Goal: Information Seeking & Learning: Learn about a topic

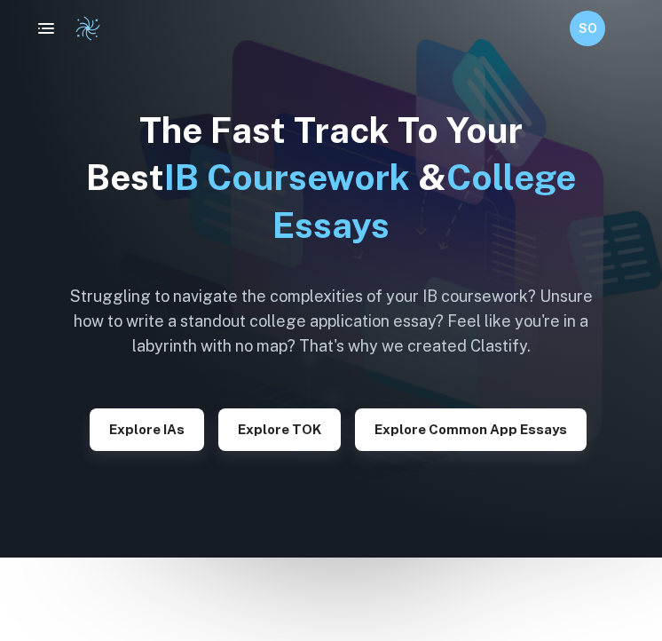
click at [178, 434] on button "Explore IAs" at bounding box center [147, 429] width 115 height 43
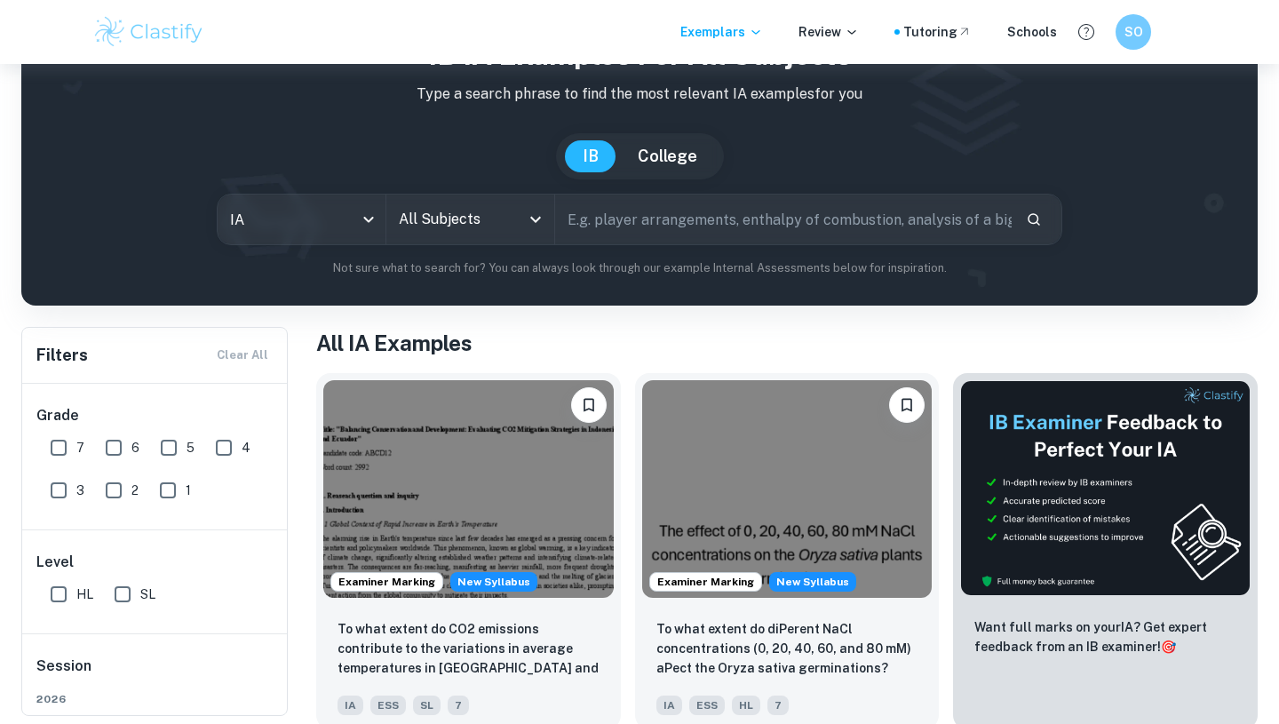
scroll to position [93, 0]
click at [417, 225] on input "All Subjects" at bounding box center [456, 220] width 125 height 34
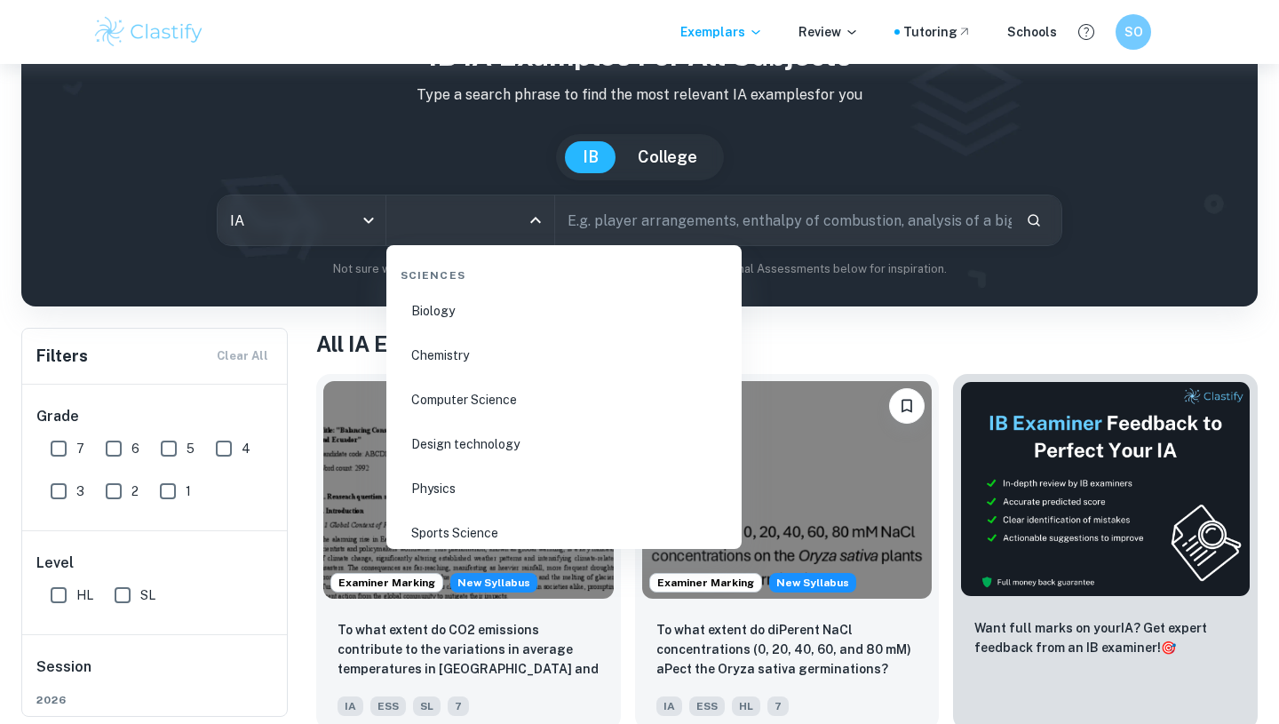
scroll to position [2761, 0]
click at [441, 353] on li "Chemistry" at bounding box center [563, 358] width 341 height 41
type input "Chemistry"
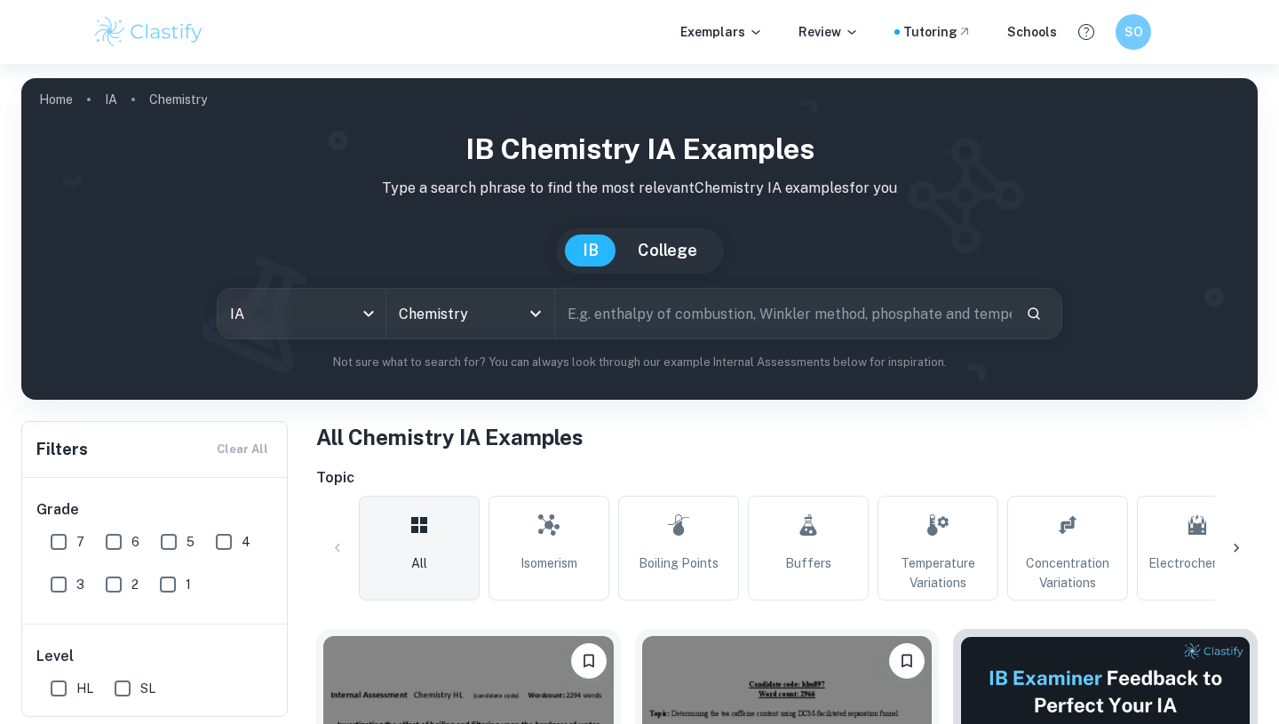
drag, startPoint x: 56, startPoint y: 540, endPoint x: 123, endPoint y: 540, distance: 66.6
click at [56, 540] on input "7" at bounding box center [59, 542] width 36 height 36
checkbox input "true"
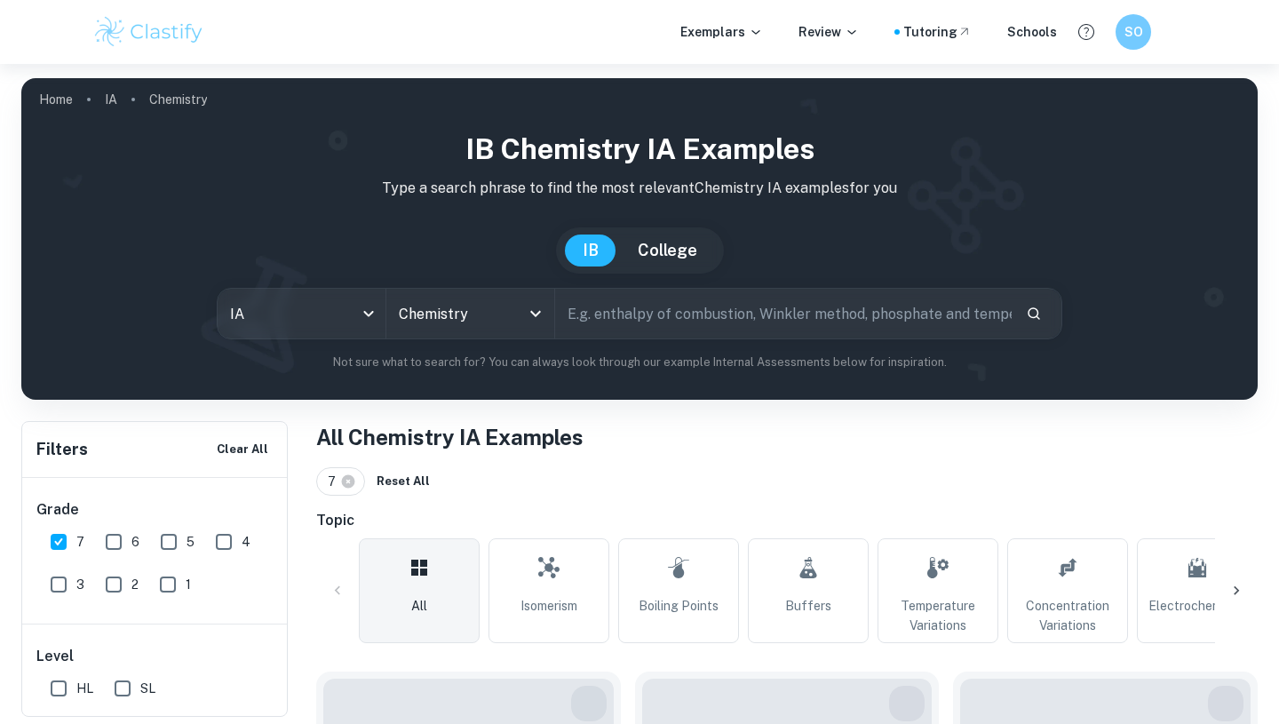
click at [113, 540] on input "6" at bounding box center [114, 542] width 36 height 36
checkbox input "true"
click at [59, 640] on input "HL" at bounding box center [59, 688] width 36 height 36
checkbox input "true"
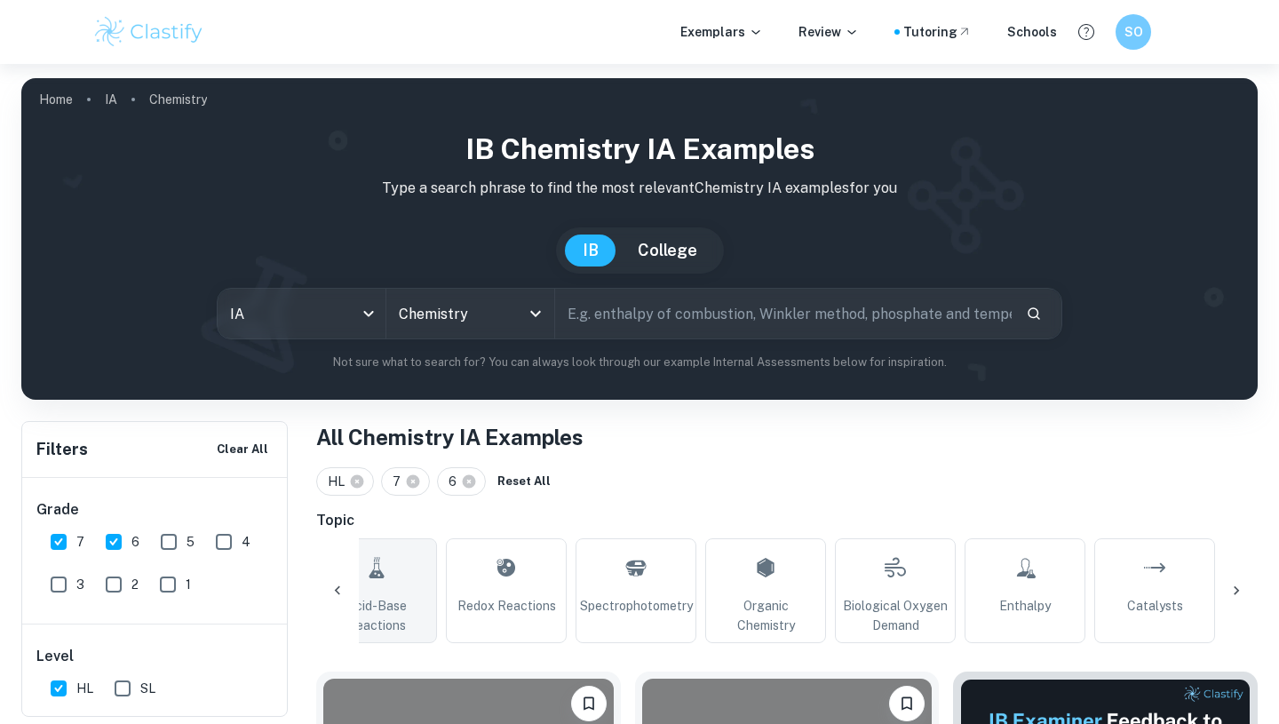
scroll to position [0, 2026]
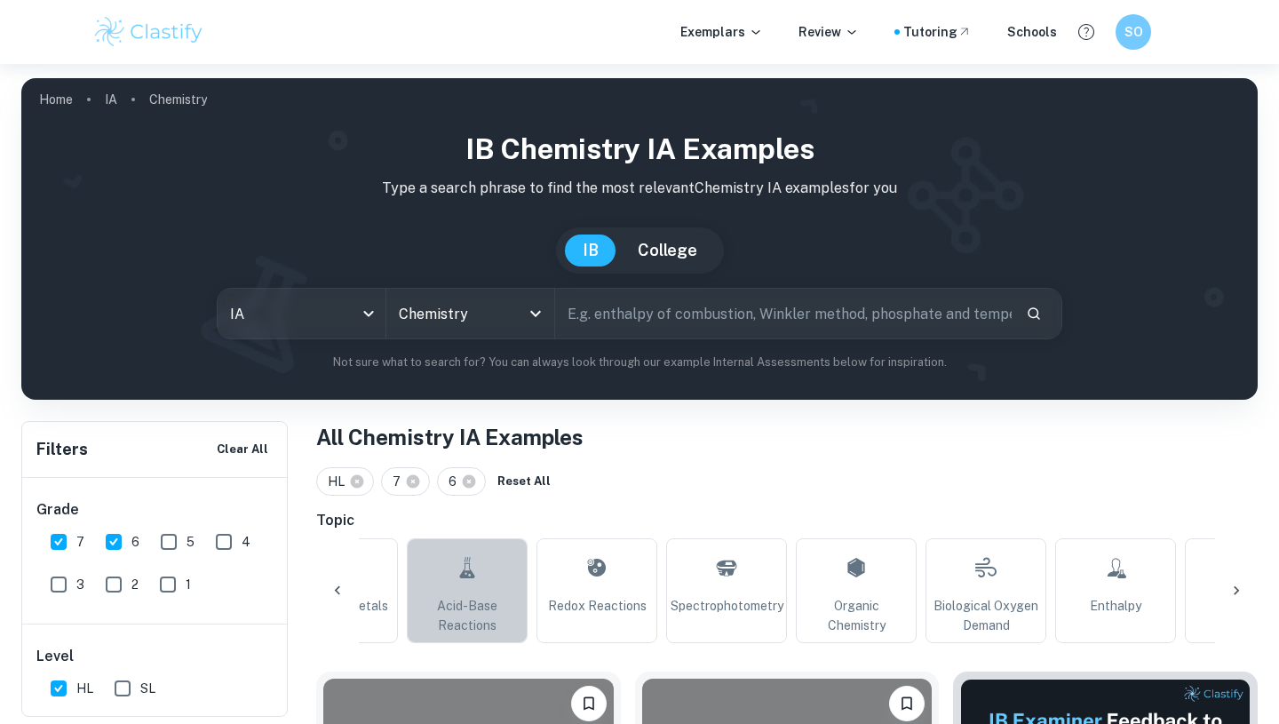
click at [488, 570] on link "Acid-Base Reactions" at bounding box center [467, 590] width 121 height 105
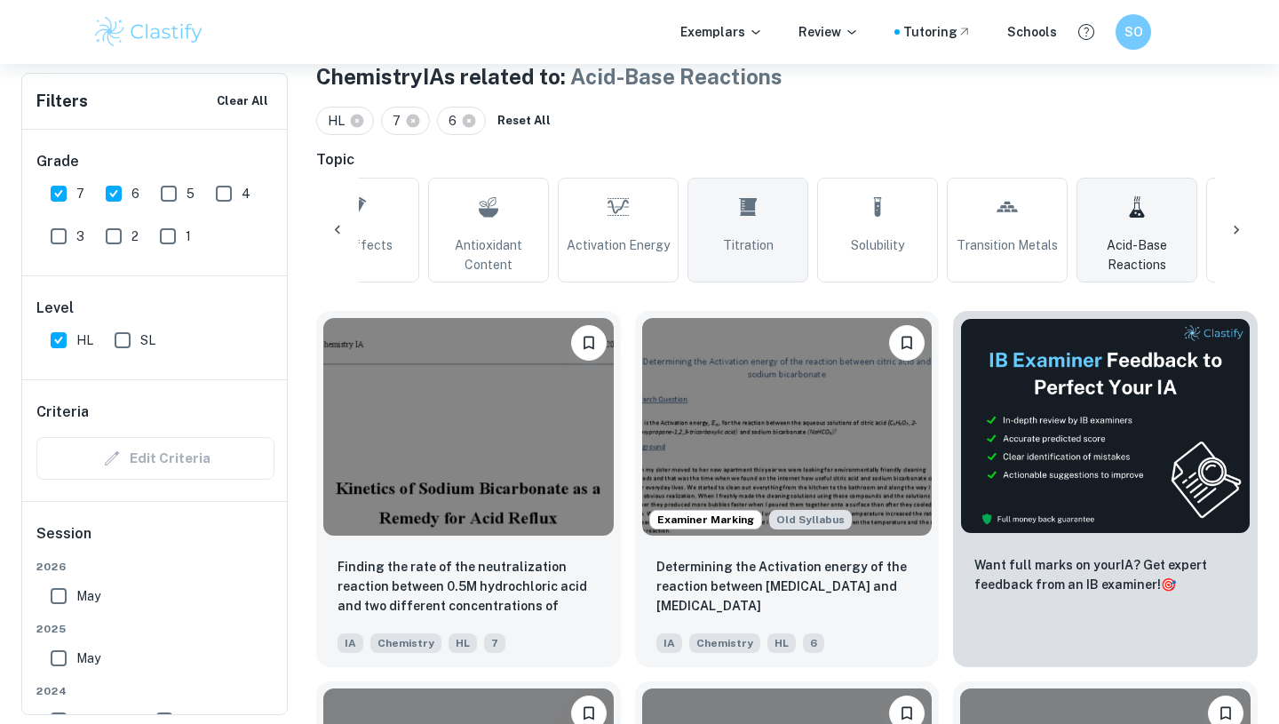
scroll to position [0, 1346]
click at [662, 227] on icon at bounding box center [758, 207] width 21 height 43
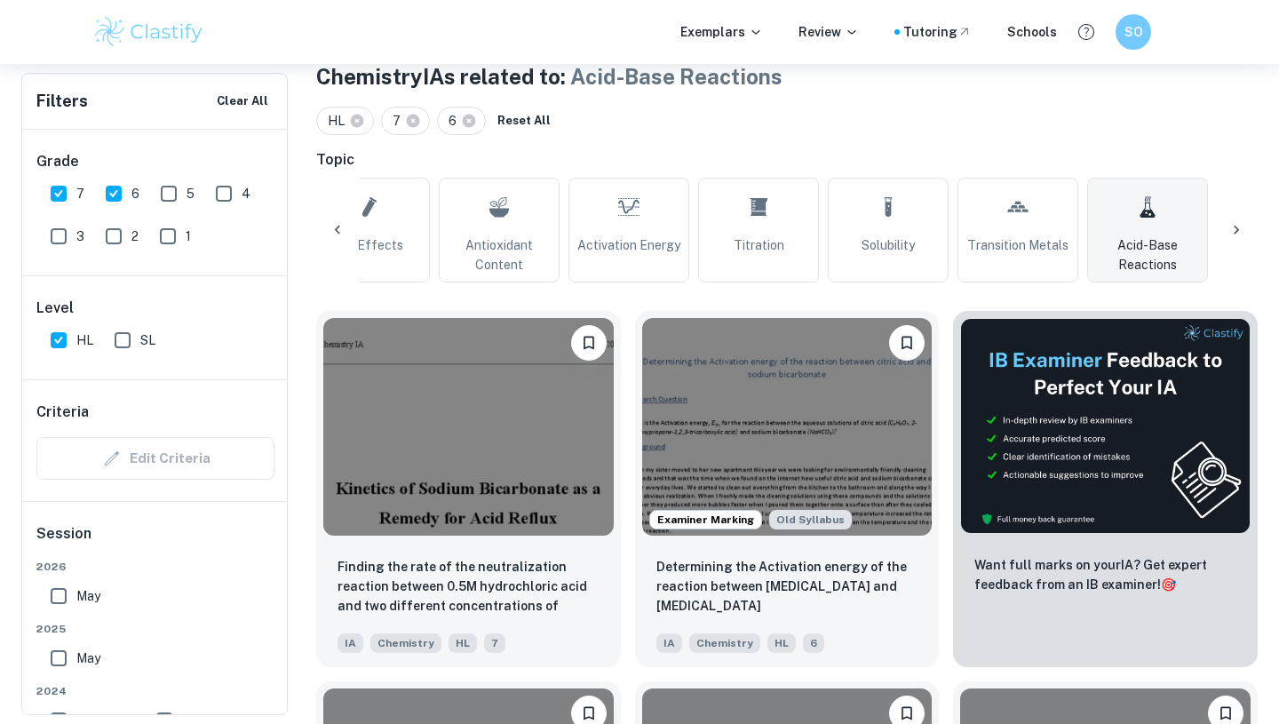
type input "Titration"
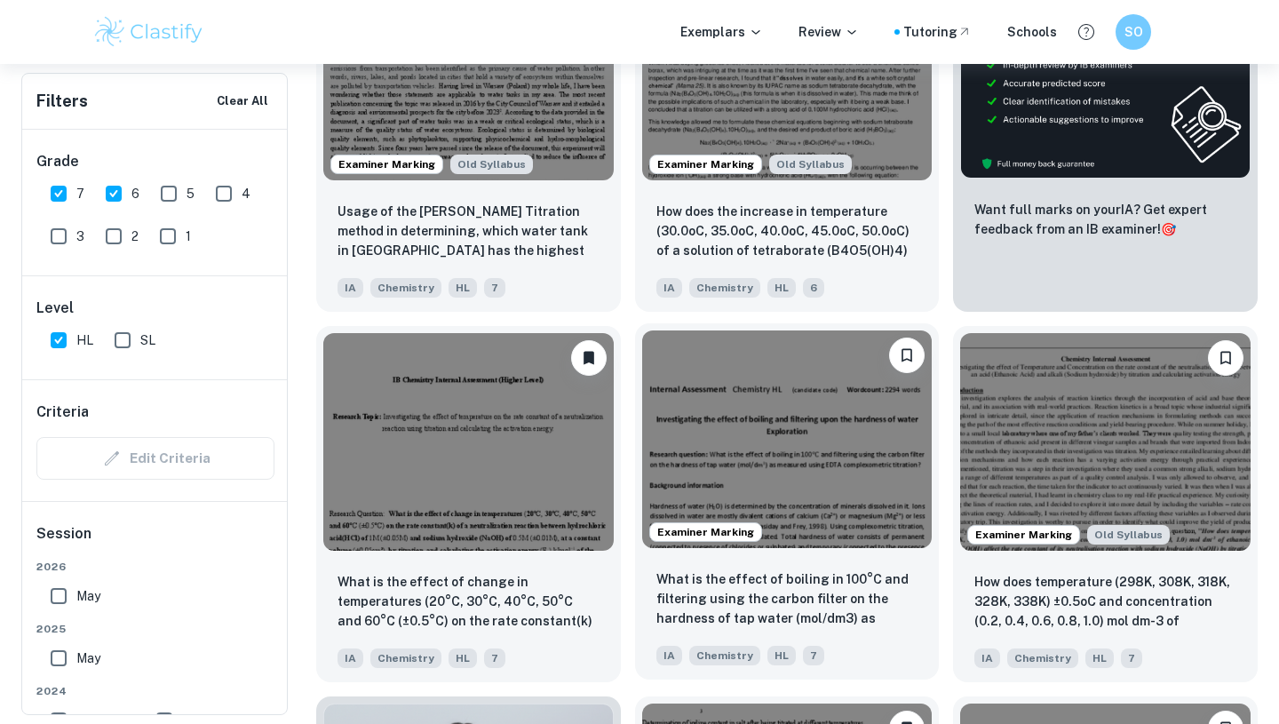
scroll to position [646, 0]
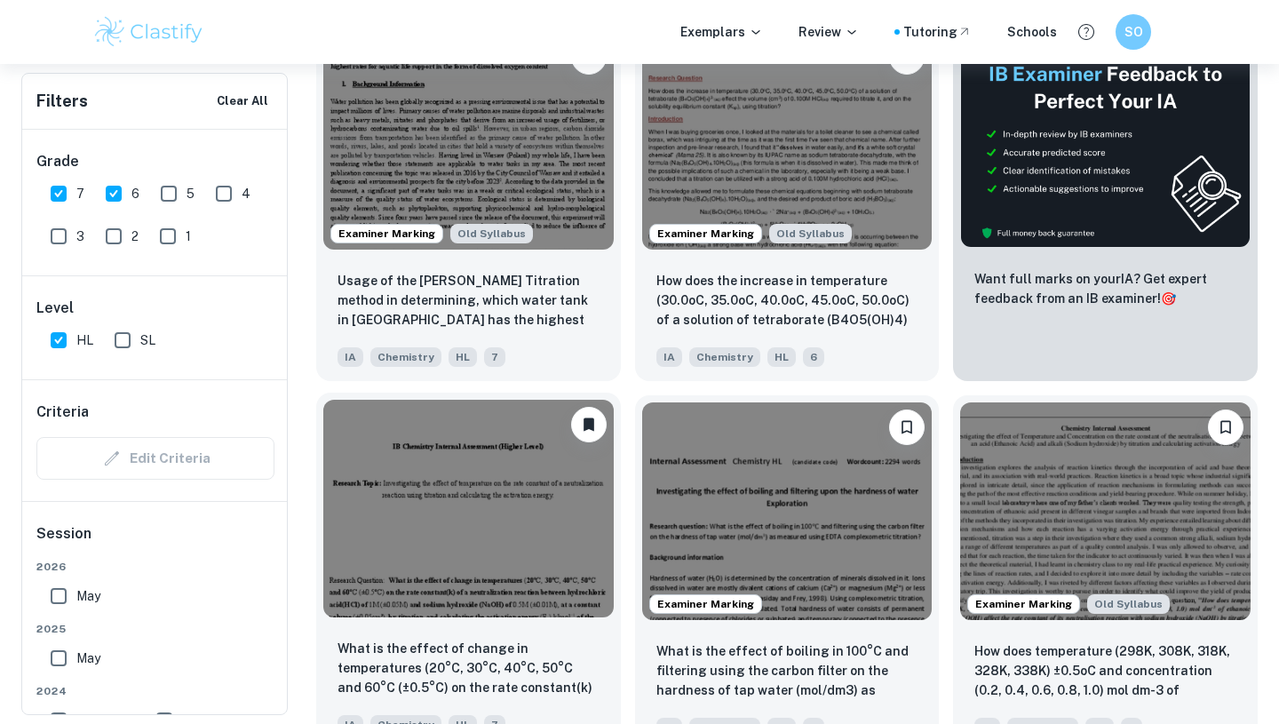
click at [531, 503] on img at bounding box center [468, 509] width 290 height 218
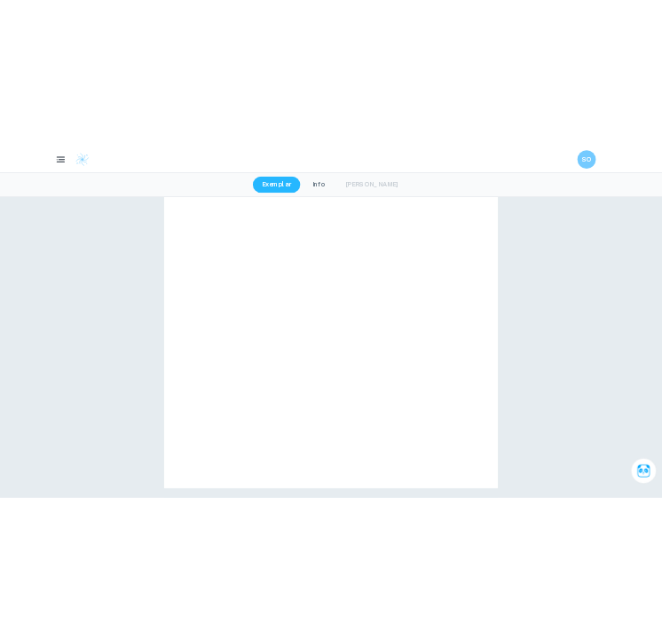
scroll to position [2739, 0]
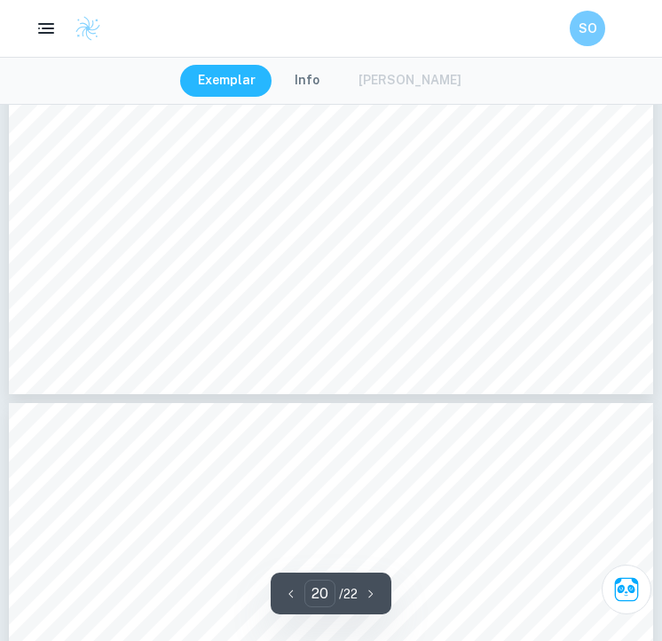
type input "21"
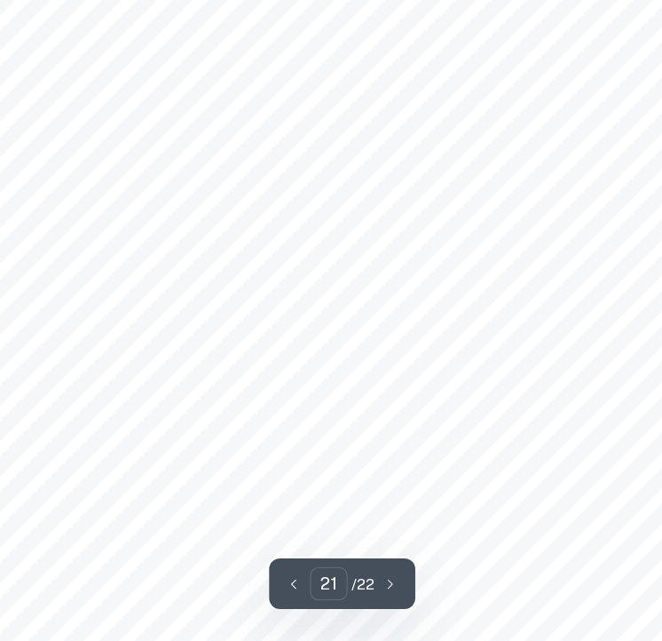
scroll to position [17071, 0]
